Goal: Transaction & Acquisition: Purchase product/service

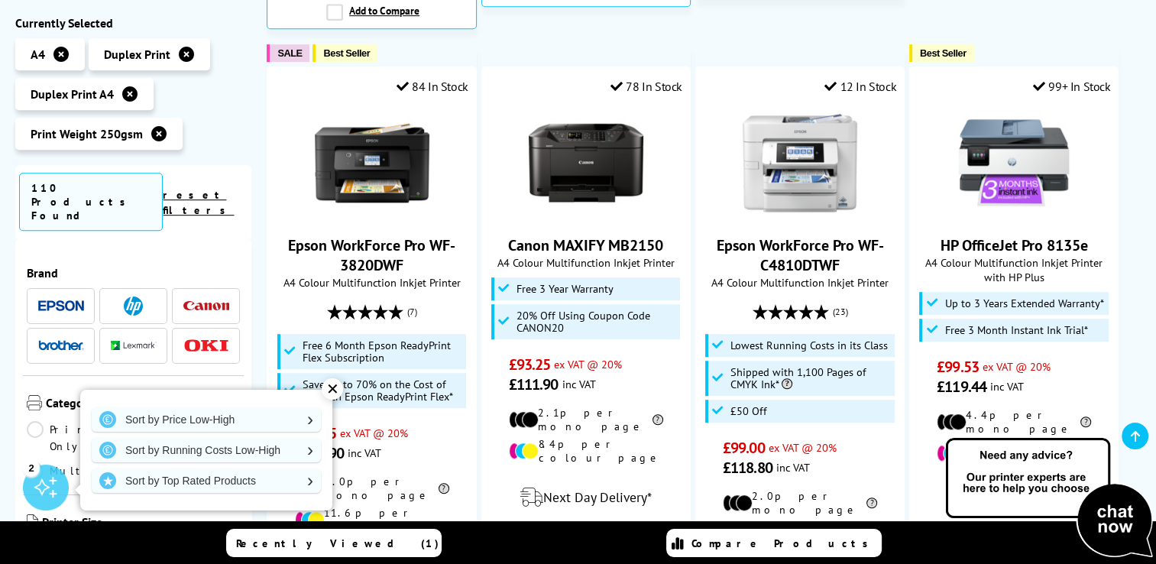
scroll to position [885, 0]
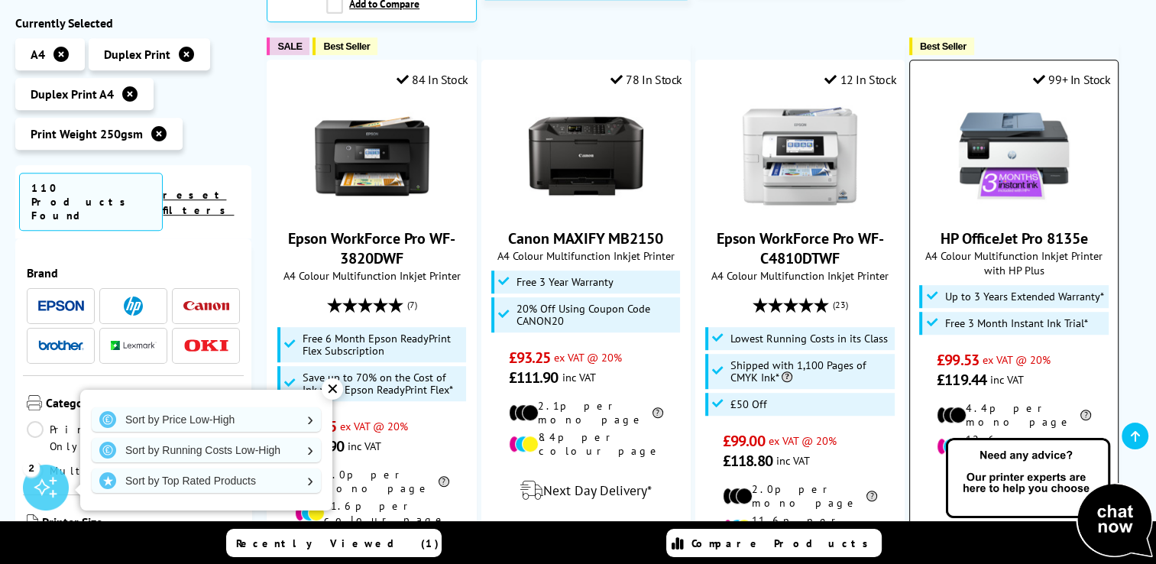
drag, startPoint x: 1092, startPoint y: 214, endPoint x: 940, endPoint y: 219, distance: 152.9
click at [940, 228] on span "HP OfficeJet Pro 8135e" at bounding box center [1013, 238] width 185 height 20
drag, startPoint x: 940, startPoint y: 219, endPoint x: 957, endPoint y: 212, distance: 19.2
copy link "HP OfficeJet Pro 8135e"
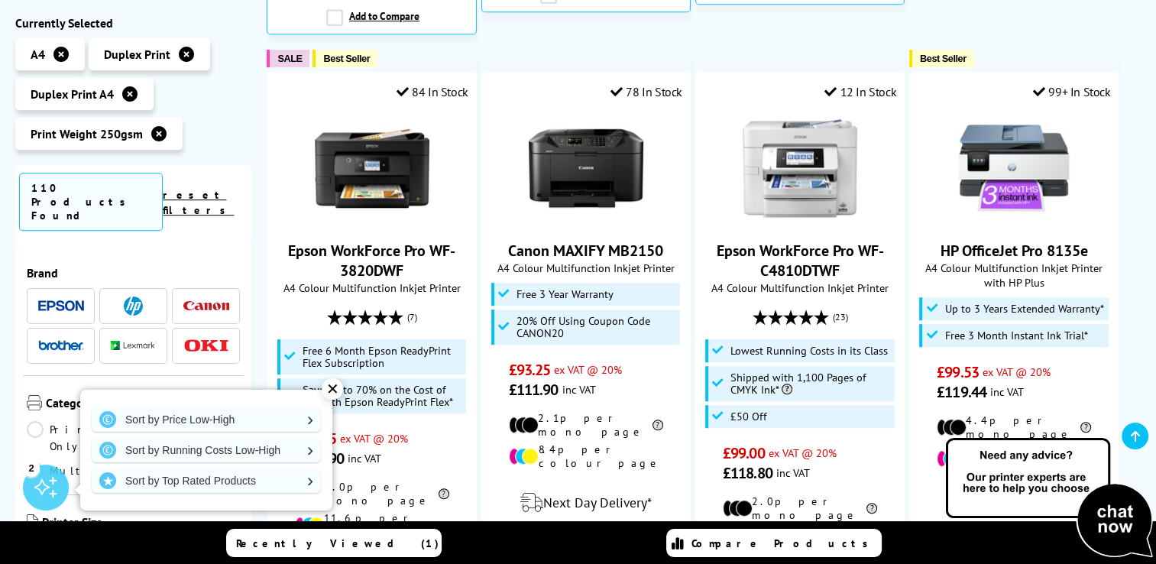
scroll to position [877, 0]
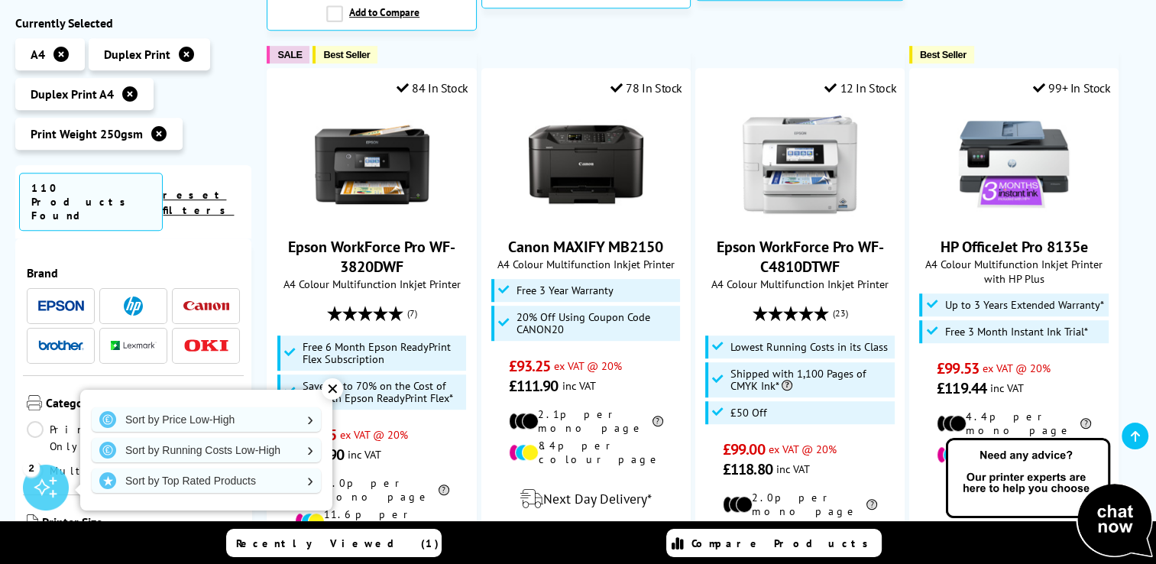
click at [330, 389] on div "✕" at bounding box center [332, 388] width 21 height 21
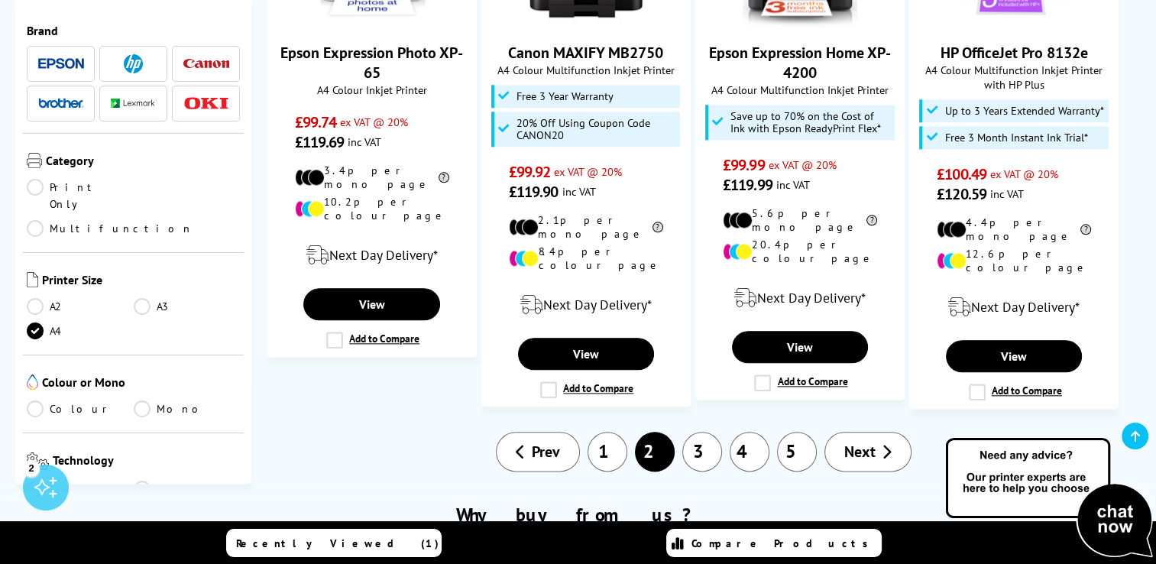
scroll to position [1757, 0]
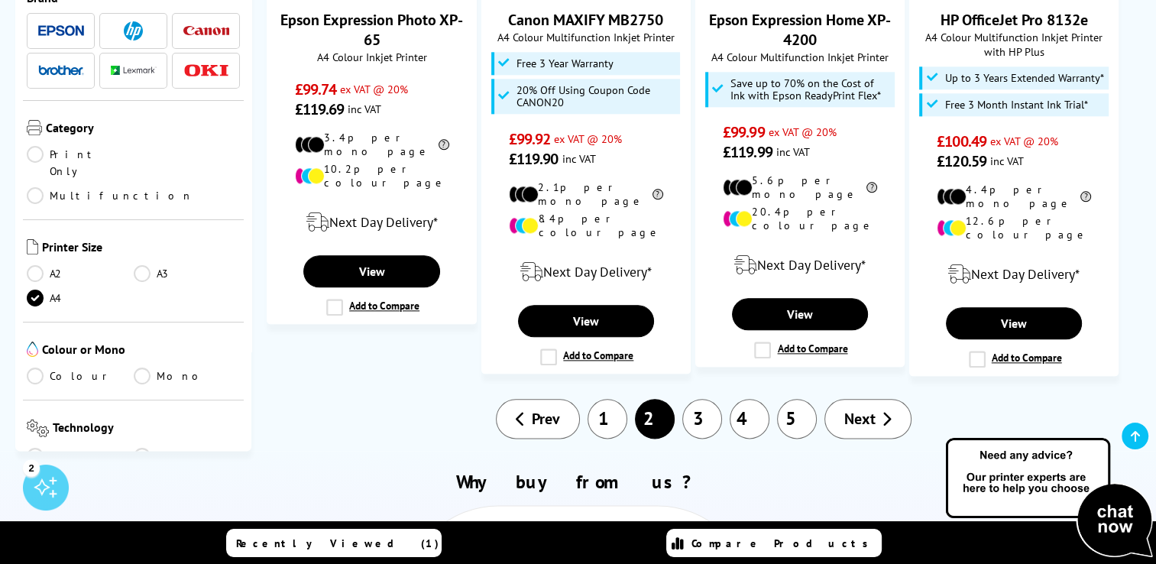
drag, startPoint x: 704, startPoint y: 345, endPoint x: 714, endPoint y: 344, distance: 10.0
click at [706, 399] on link "3" at bounding box center [702, 419] width 40 height 40
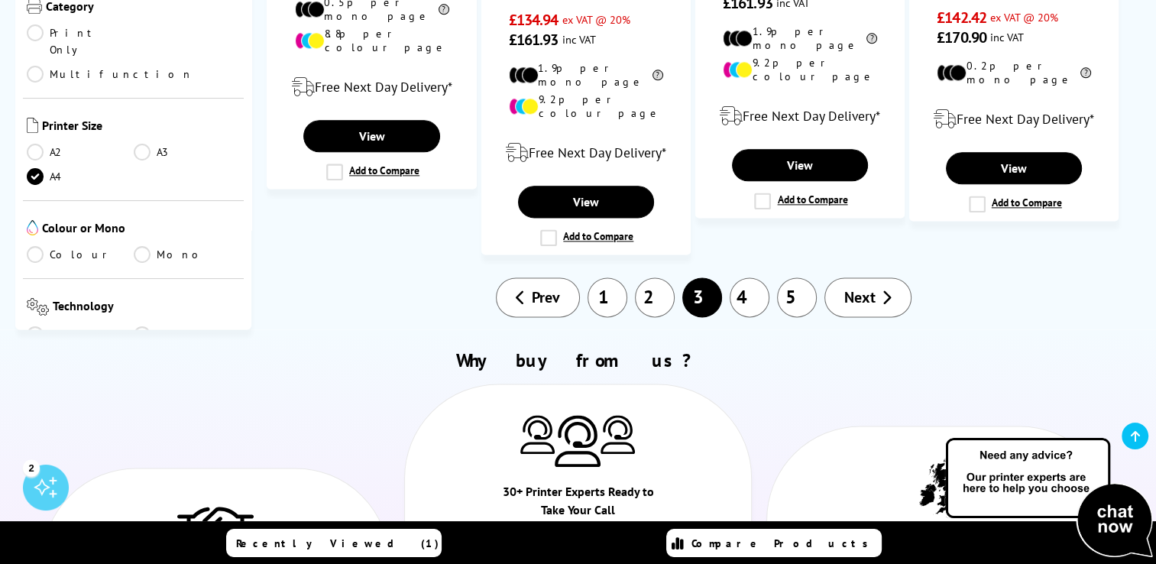
scroll to position [1971, 0]
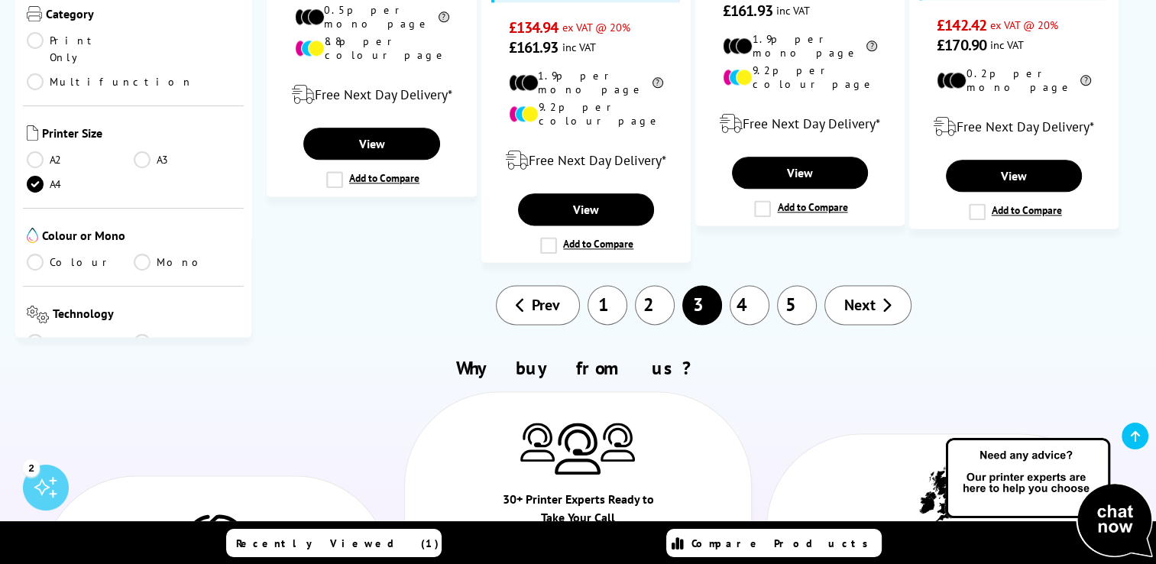
click at [665, 285] on link "2" at bounding box center [655, 305] width 40 height 40
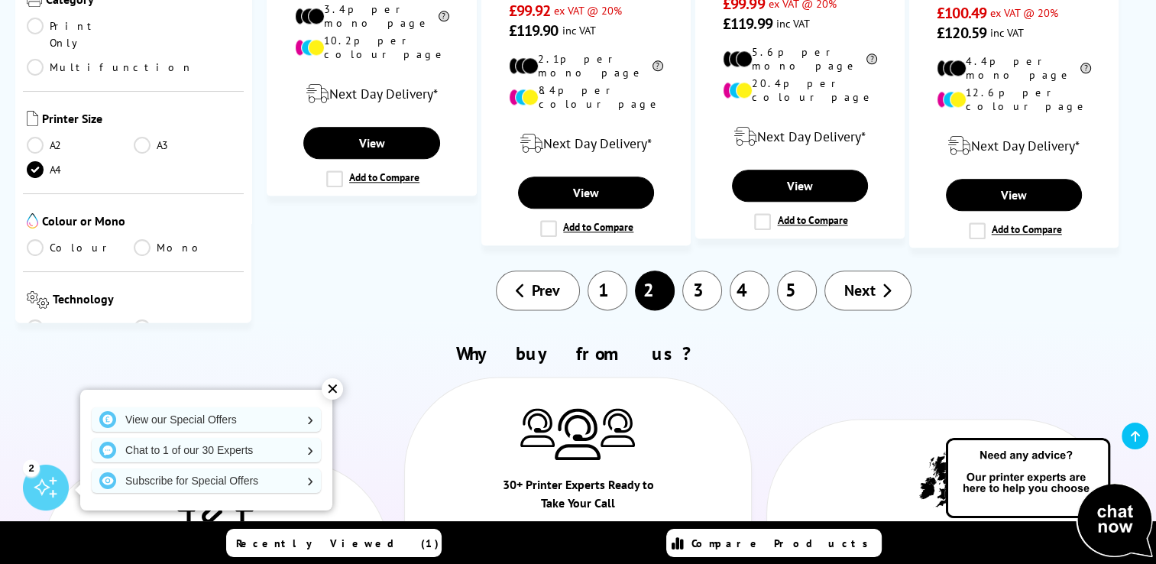
scroll to position [1882, 0]
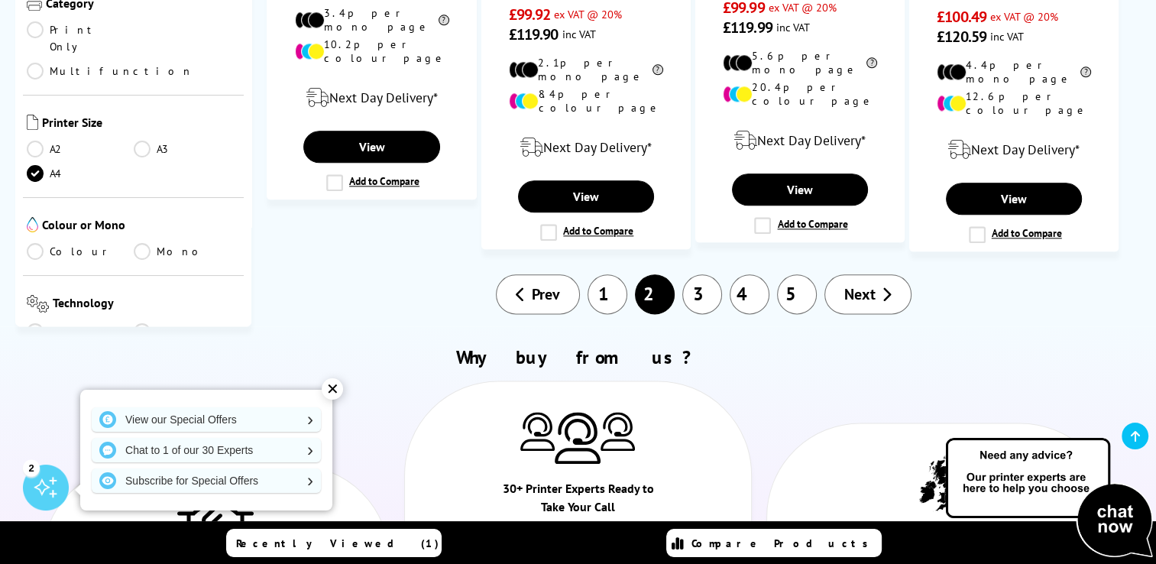
click at [606, 274] on link "1" at bounding box center [607, 294] width 40 height 40
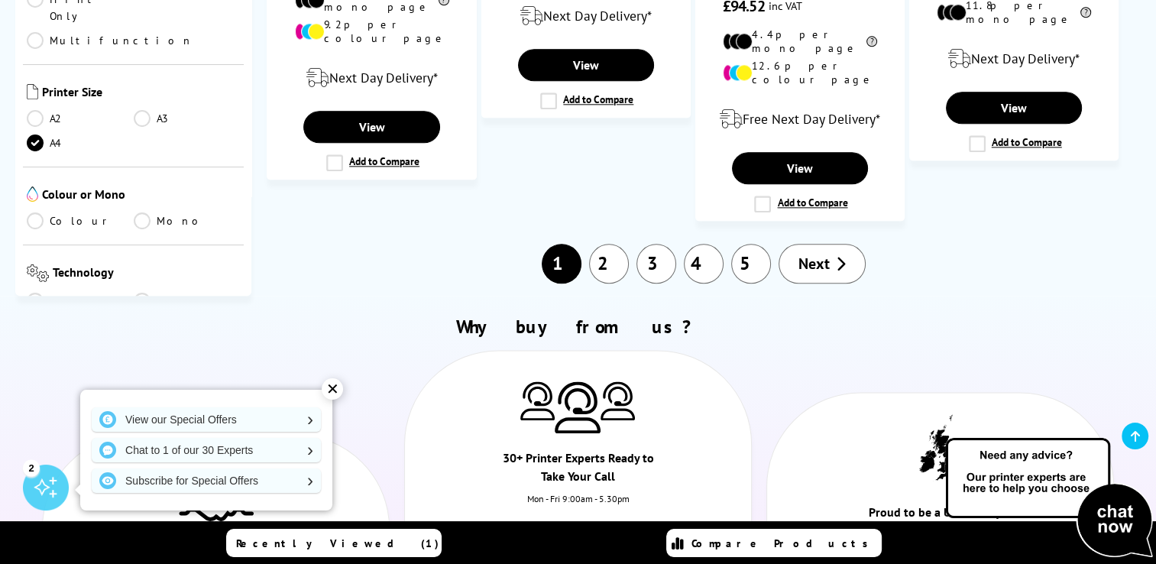
scroll to position [1852, 0]
